Goal: Complete application form

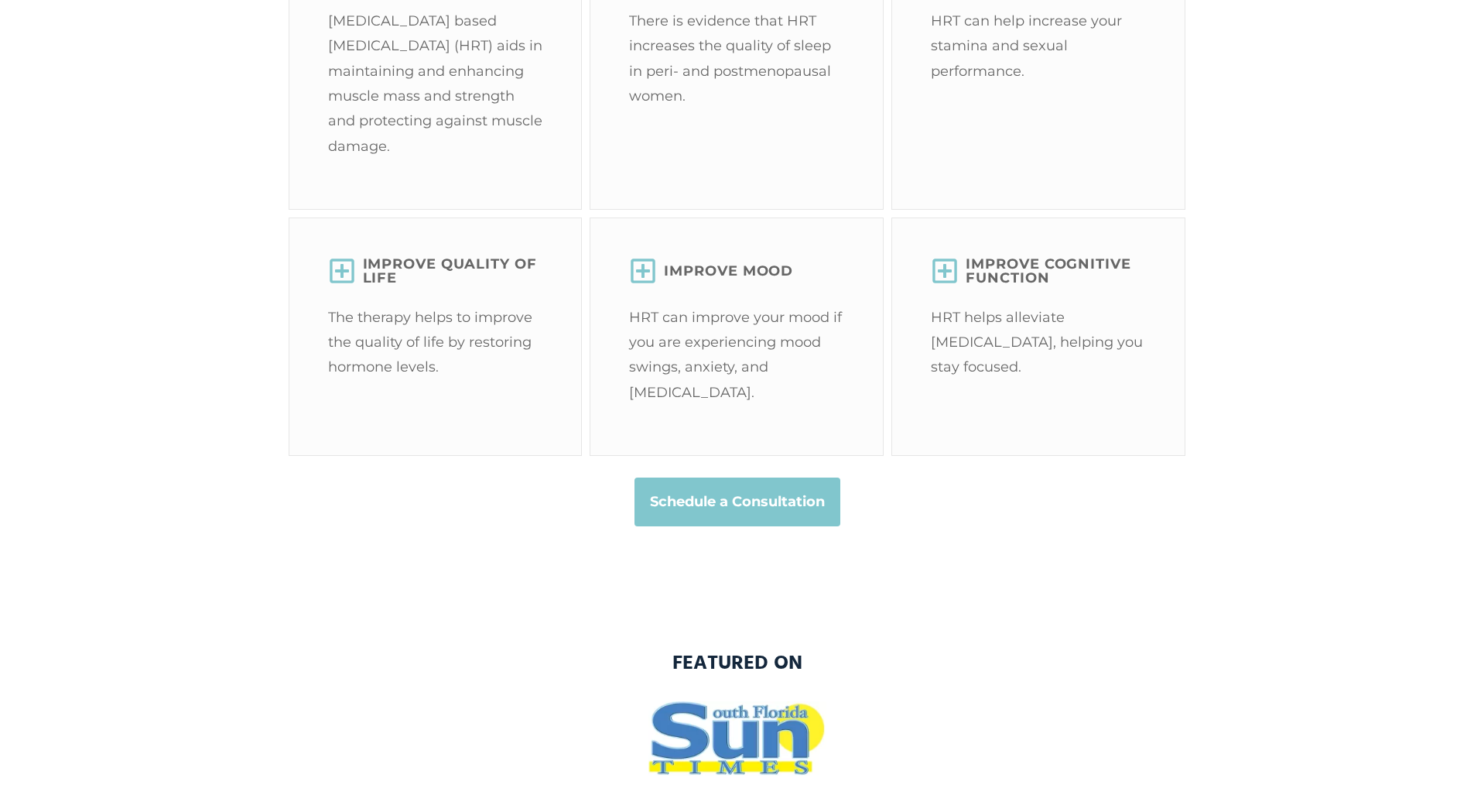
scroll to position [3946, 0]
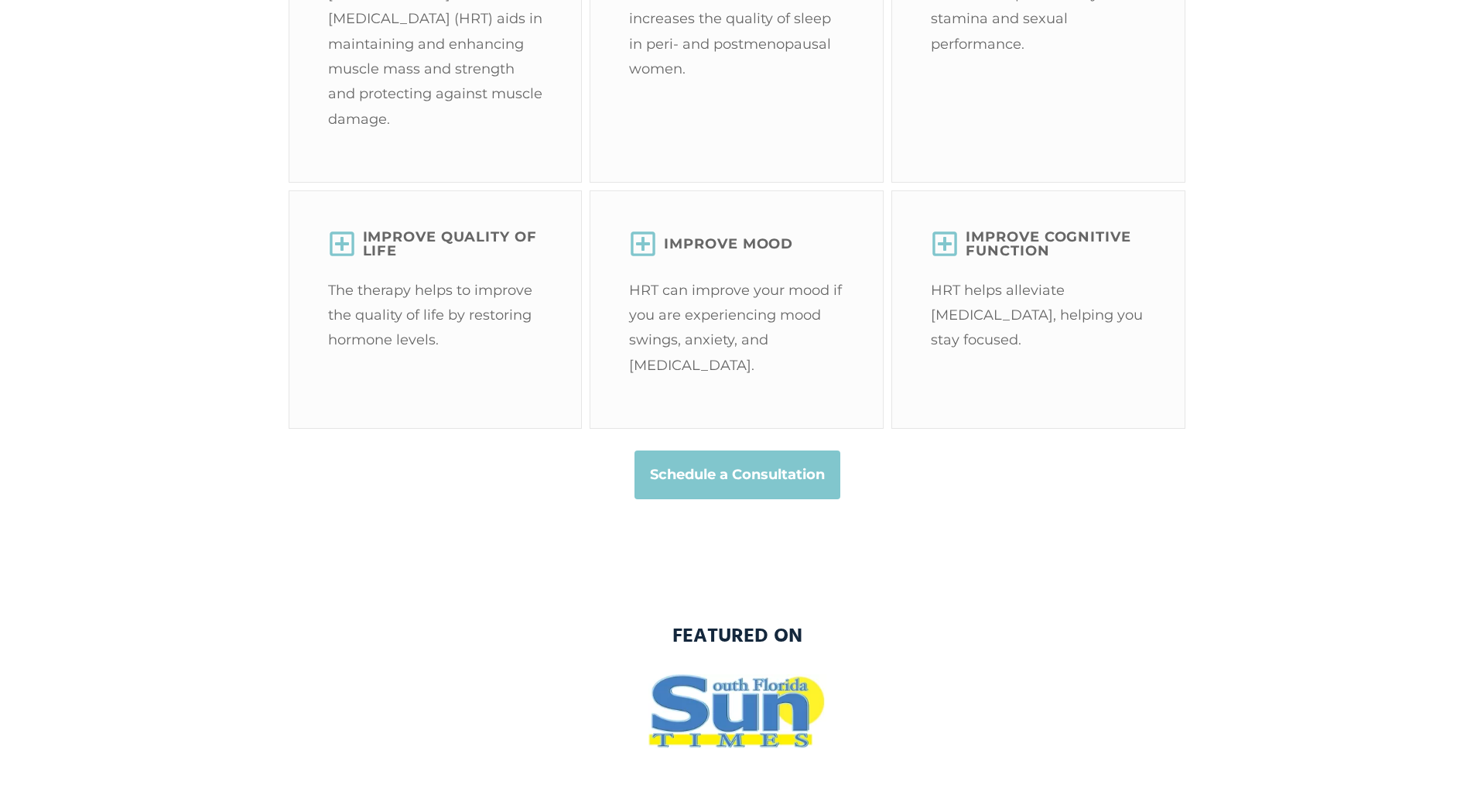
click at [737, 487] on strong "Schedule a Consultation" at bounding box center [737, 474] width 175 height 25
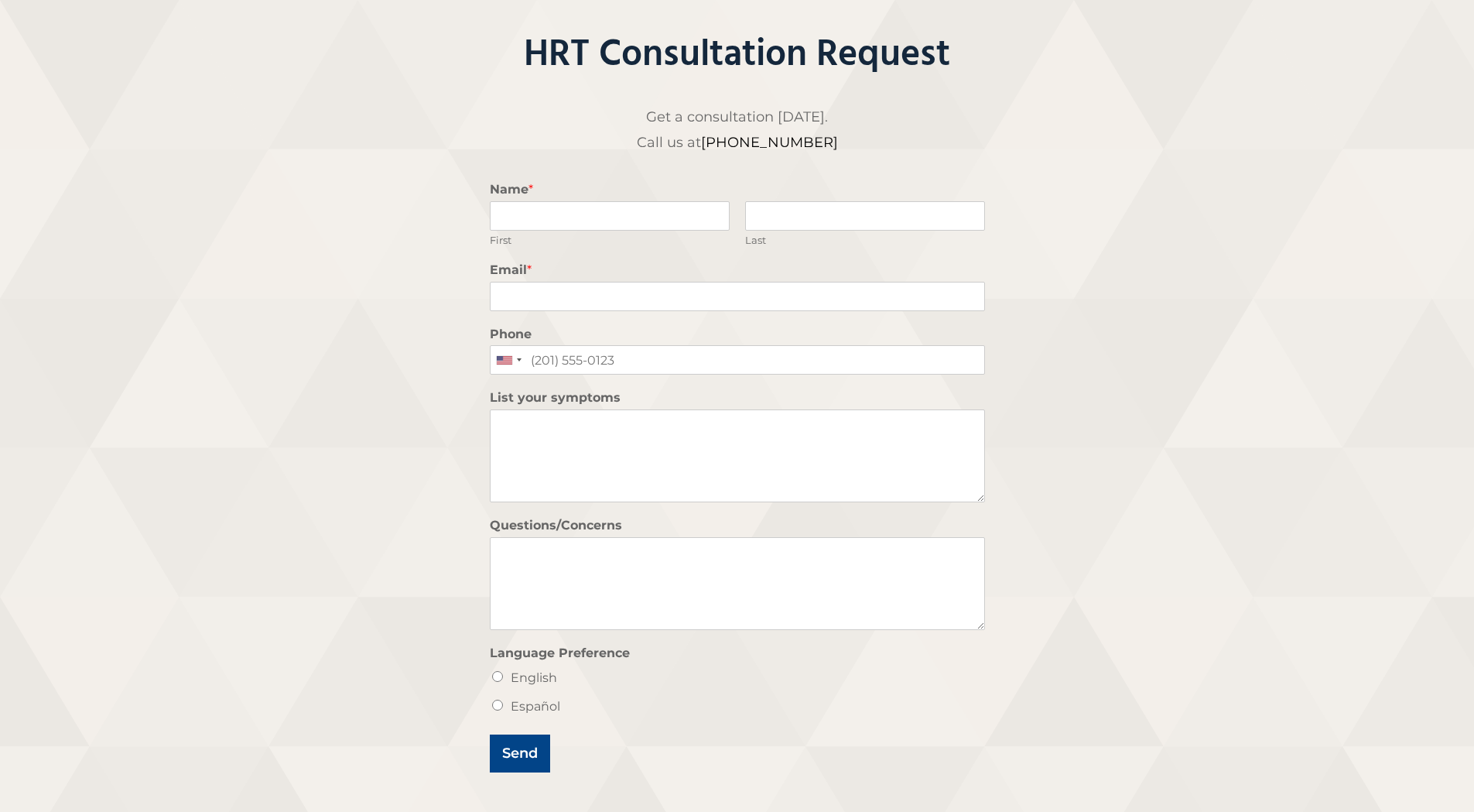
scroll to position [232, 0]
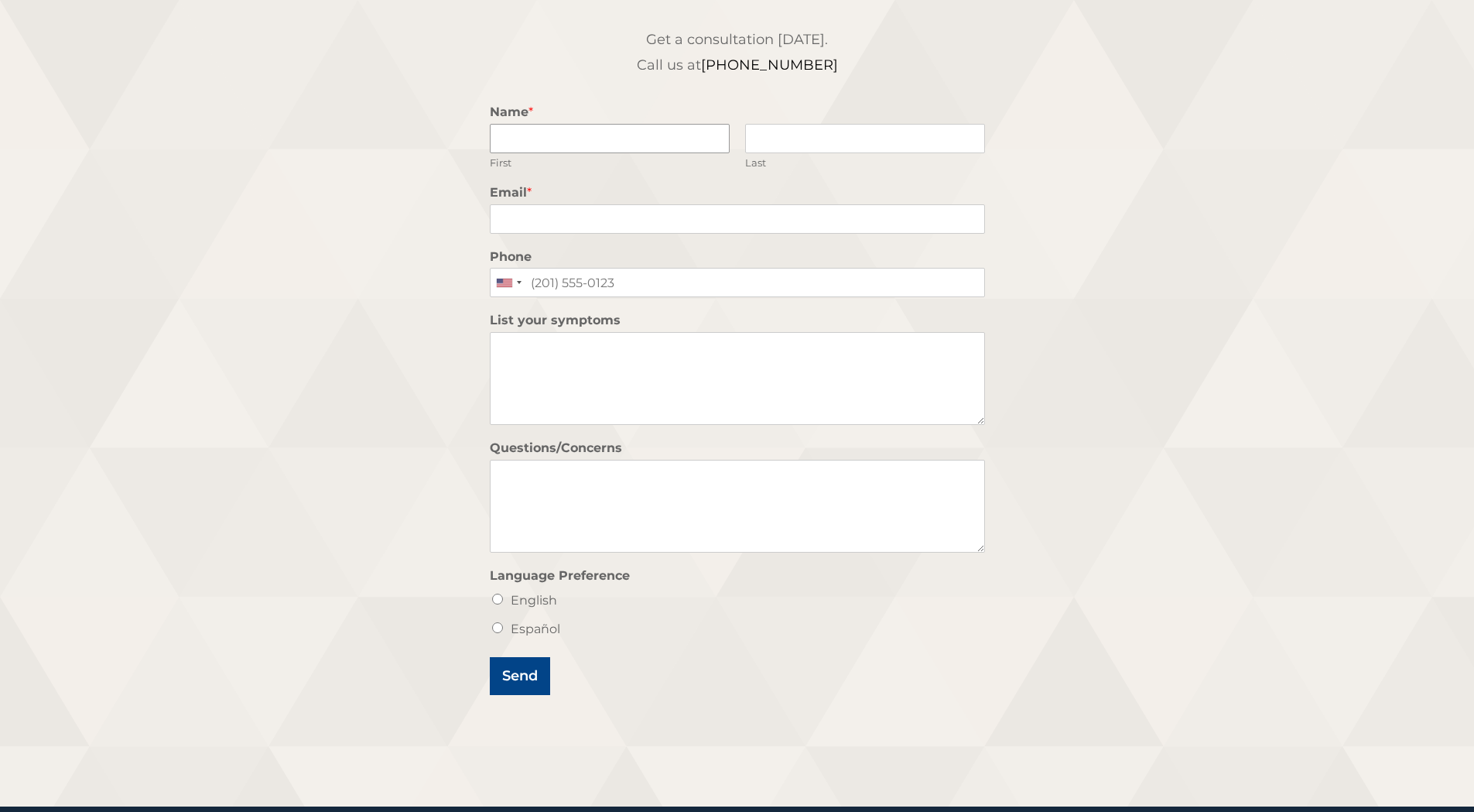
click at [551, 137] on input "Name *" at bounding box center [609, 138] width 240 height 29
type input "[DEMOGRAPHIC_DATA]"
type input "[PERSON_NAME]"
type input "[EMAIL_ADDRESS][DOMAIN_NAME]"
type input "7542100273"
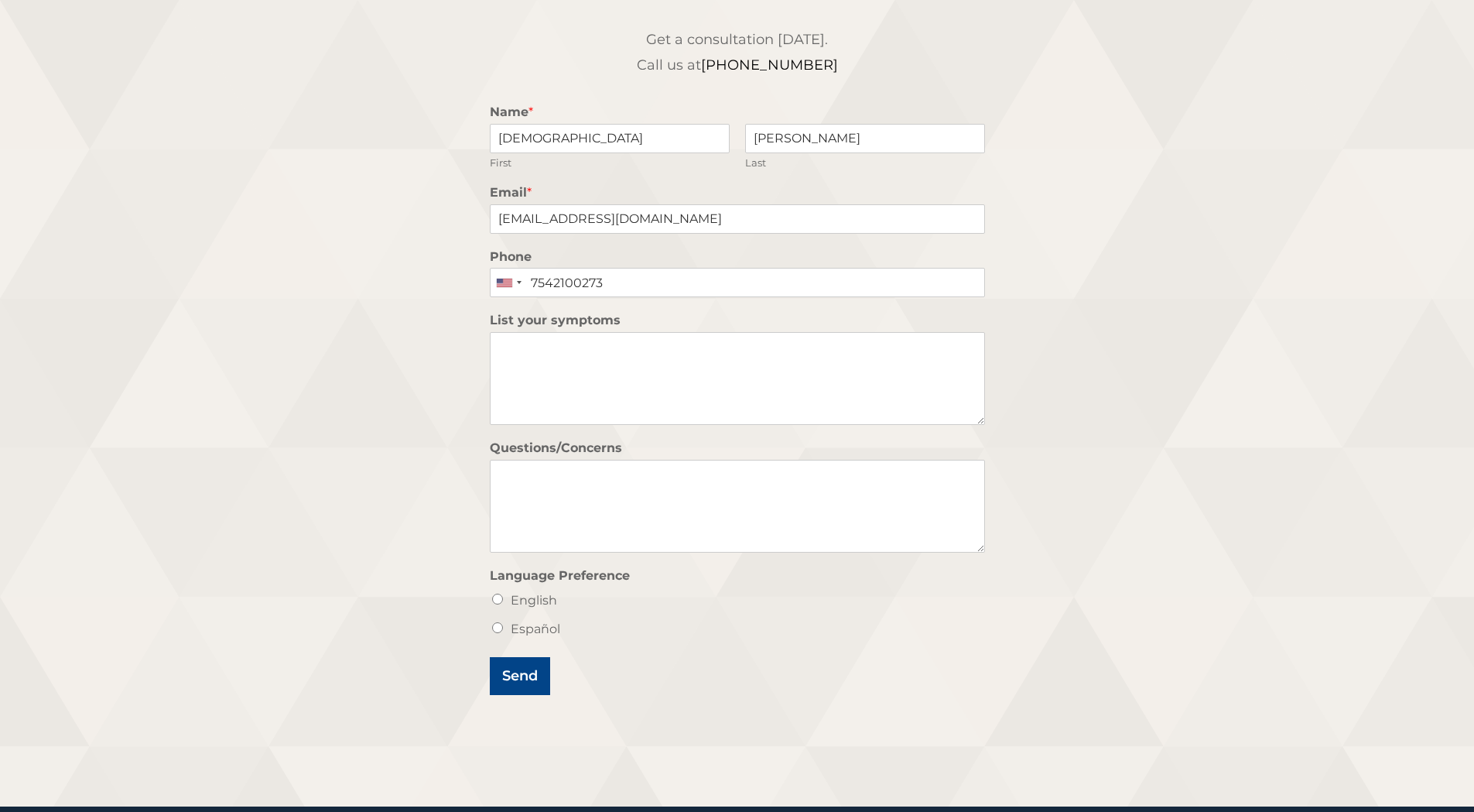
click at [495, 601] on input "English" at bounding box center [497, 598] width 11 height 11
radio input "true"
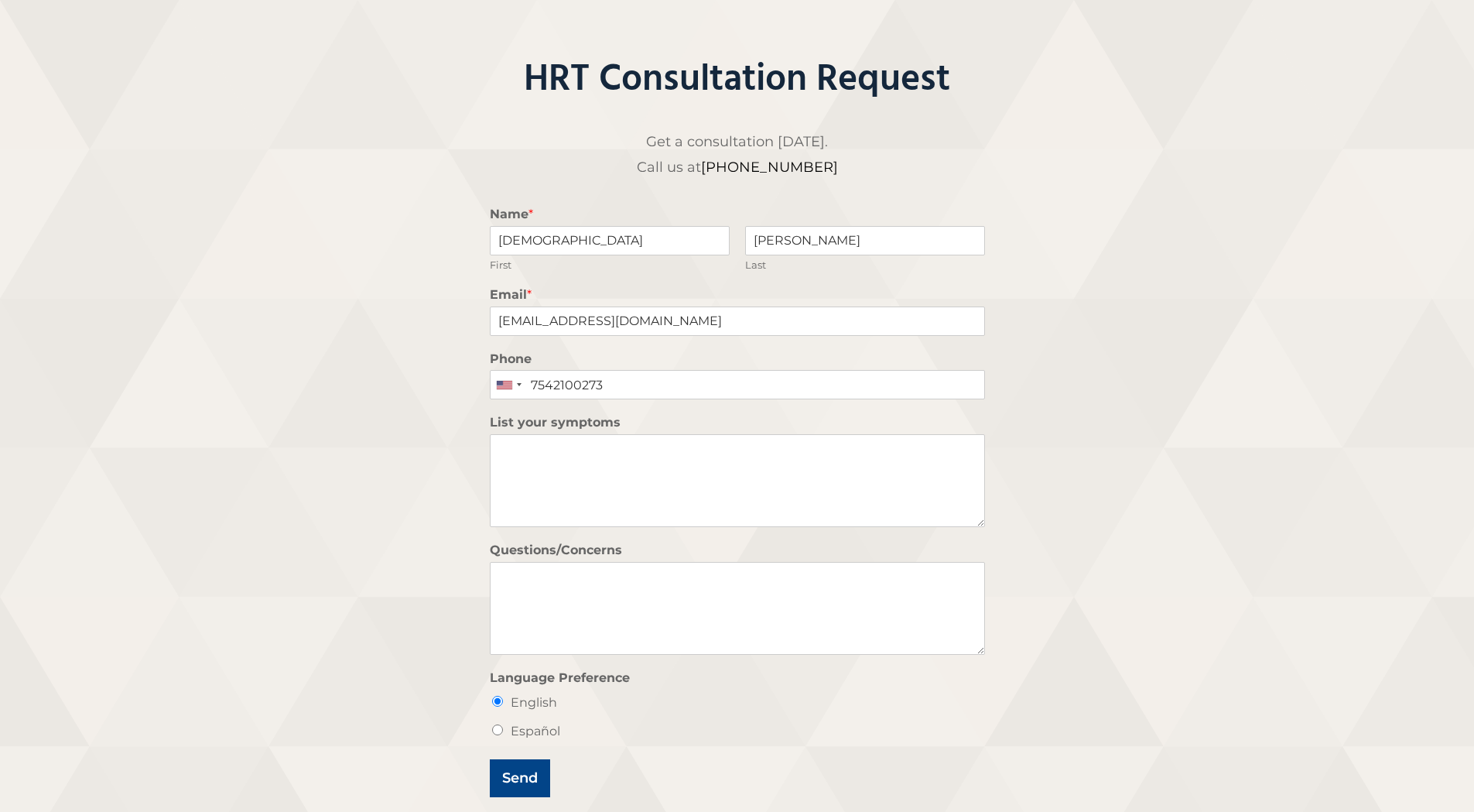
scroll to position [0, 0]
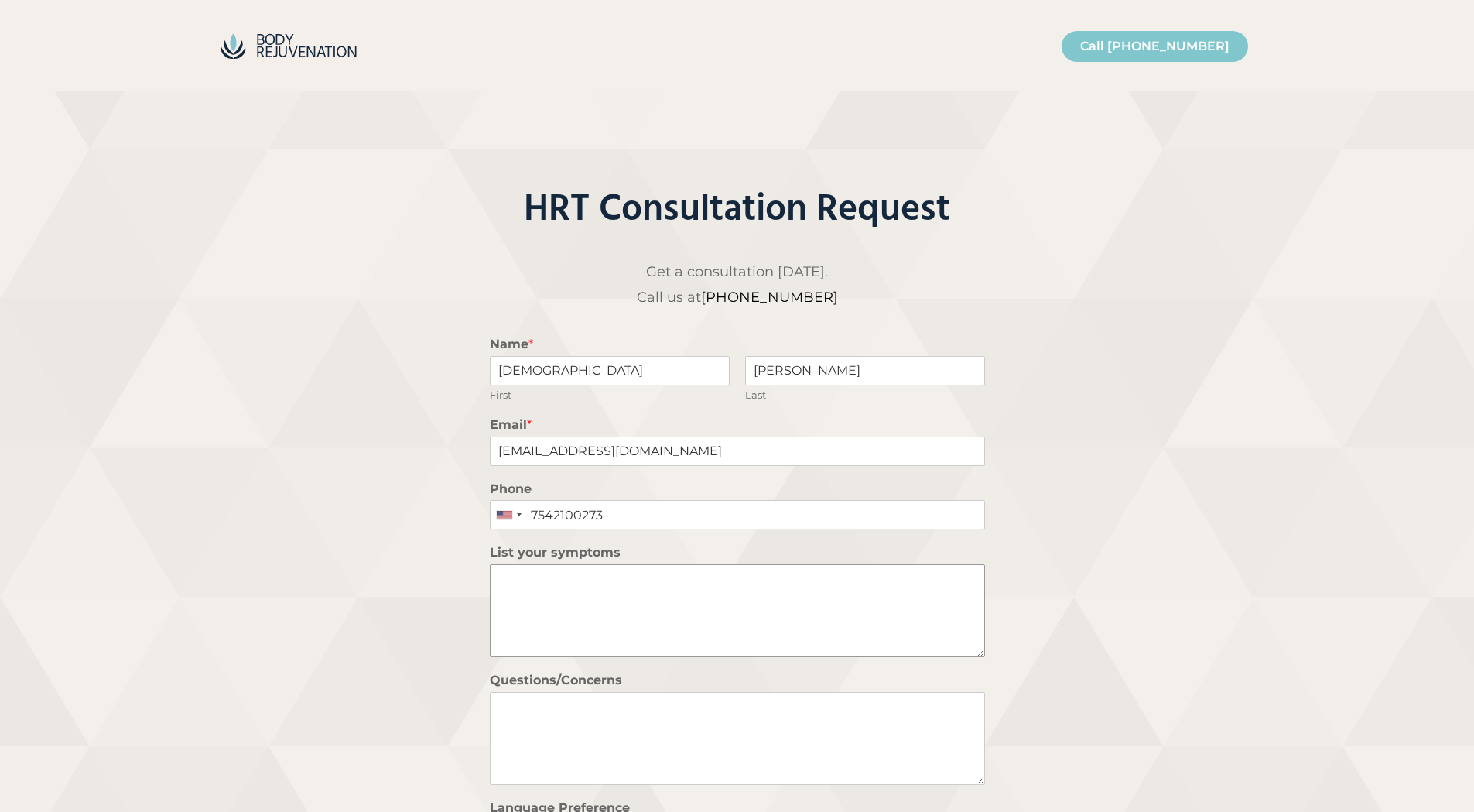
click at [520, 591] on textarea "List your symptoms" at bounding box center [737, 610] width 495 height 93
click at [540, 580] on textarea "List your symptoms" at bounding box center [737, 610] width 495 height 93
paste textarea "bioidentical hormone hollywood fl"
type textarea "b"
